Goal: Use online tool/utility

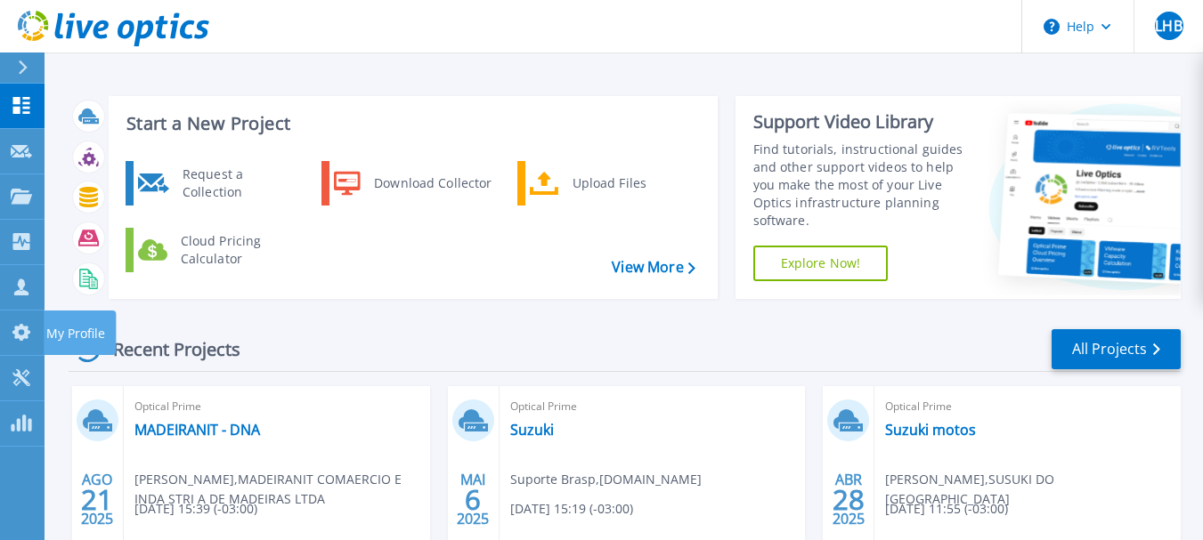
scroll to position [296, 0]
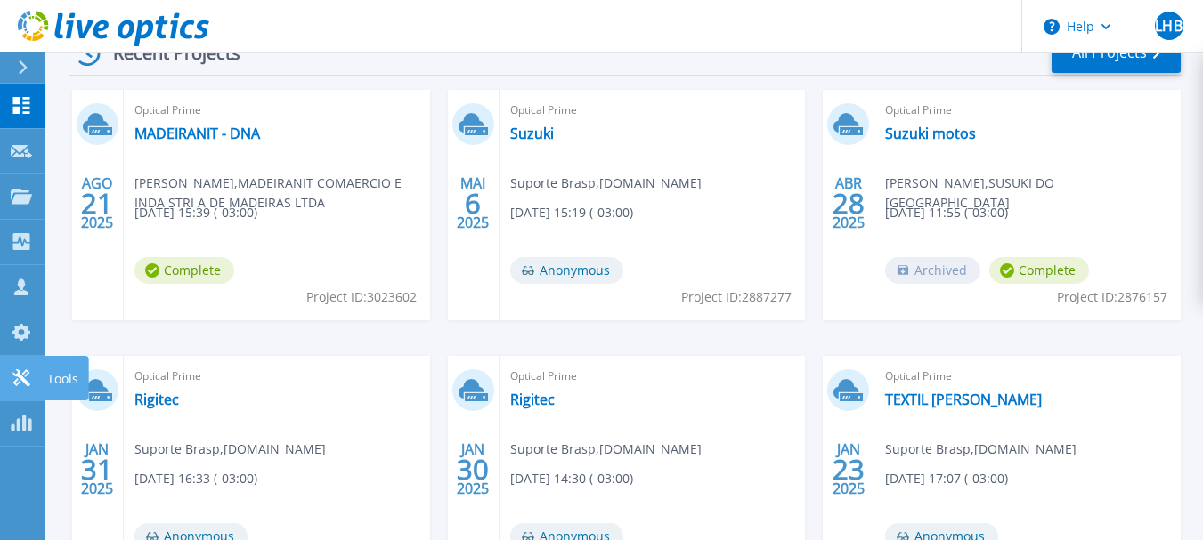
click at [52, 376] on p "Tools" at bounding box center [62, 379] width 31 height 46
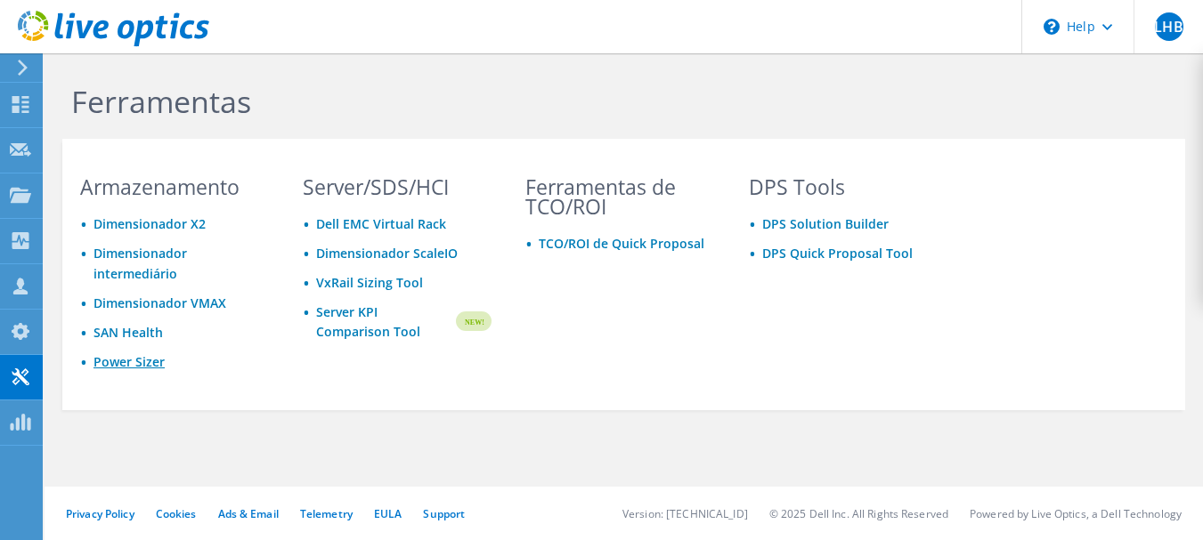
click at [110, 362] on link "Power Sizer" at bounding box center [128, 361] width 71 height 17
